Goal: Task Accomplishment & Management: Manage account settings

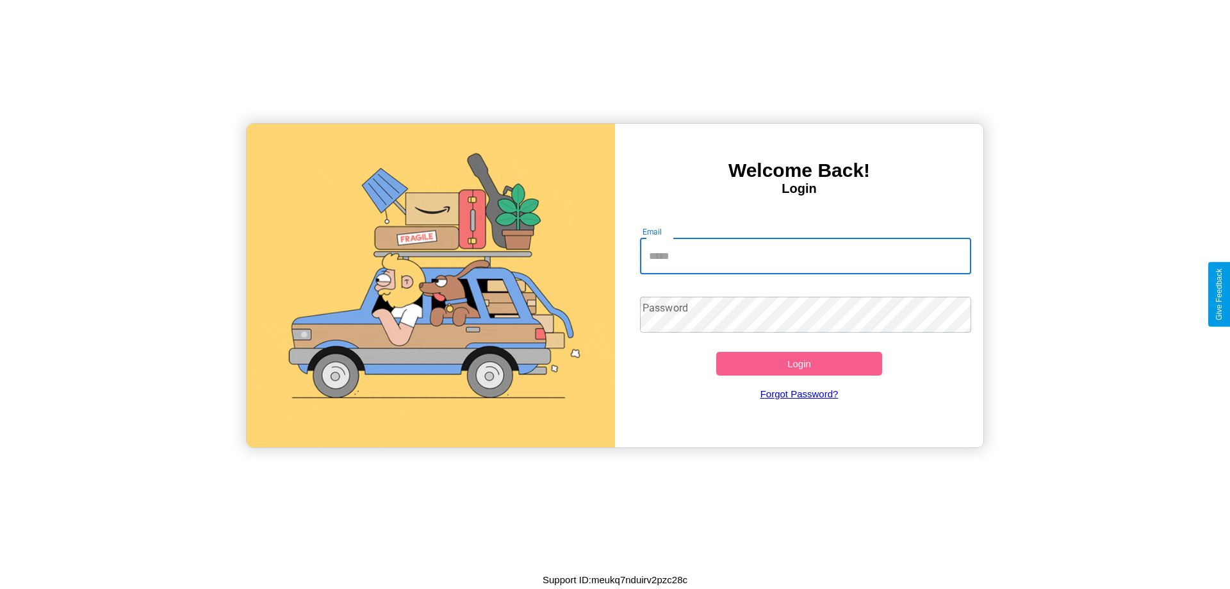
click at [805, 256] on input "Email" at bounding box center [806, 256] width 332 height 36
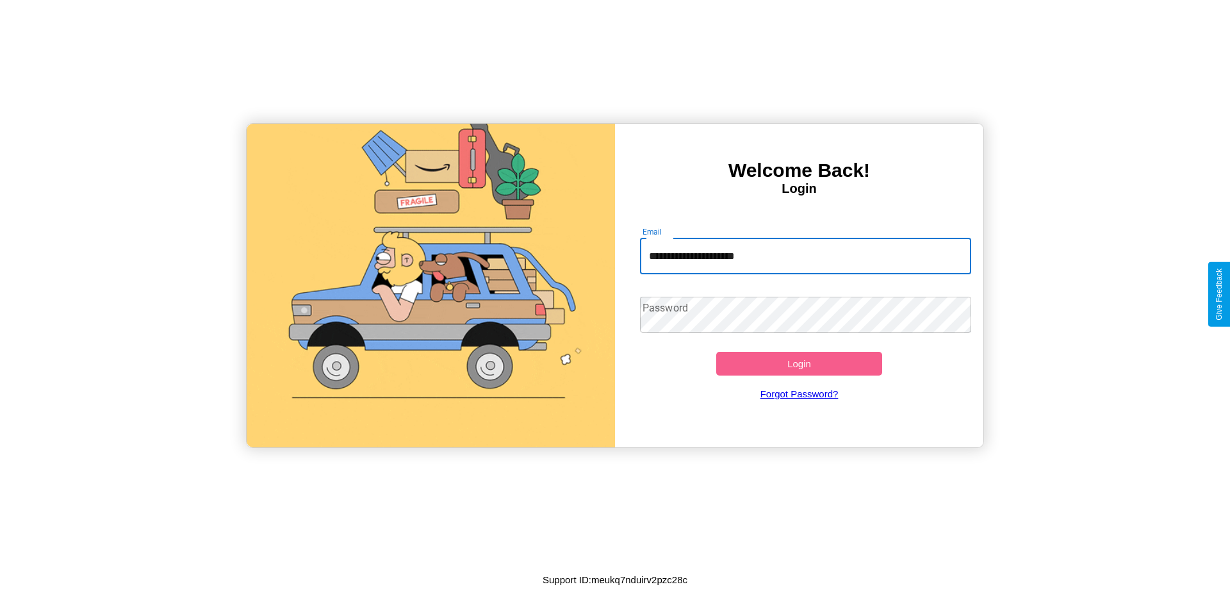
type input "**********"
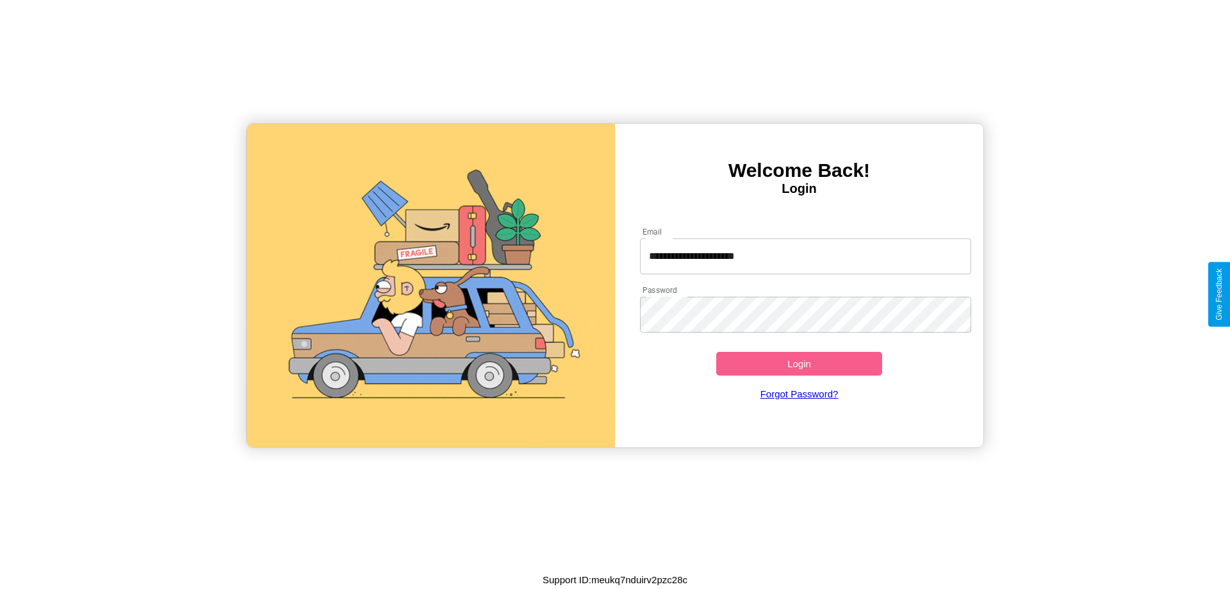
click at [799, 363] on button "Login" at bounding box center [799, 364] width 166 height 24
